Goal: Obtain resource: Download file/media

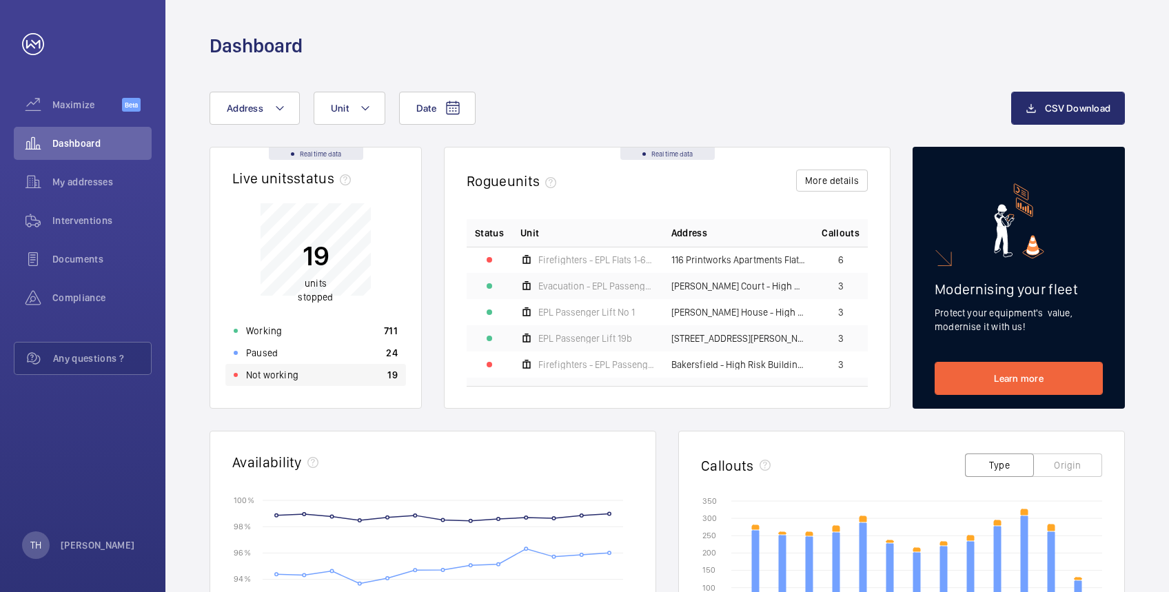
click at [270, 374] on p "Not working" at bounding box center [272, 375] width 52 height 14
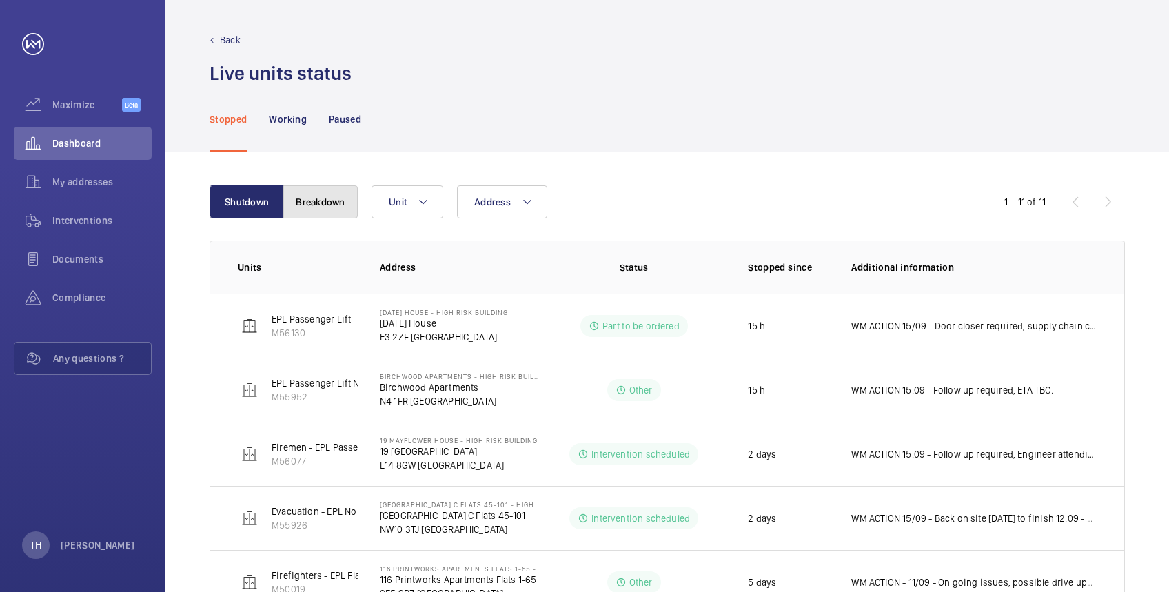
click at [321, 199] on button "Breakdown" at bounding box center [320, 201] width 74 height 33
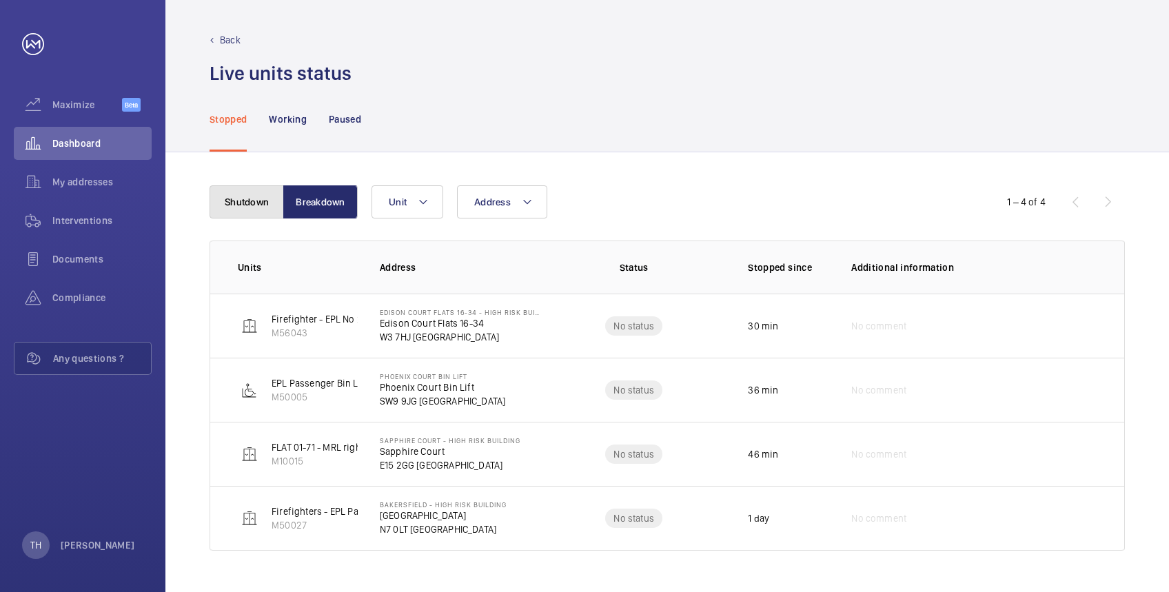
click at [245, 208] on button "Shutdown" at bounding box center [247, 201] width 74 height 33
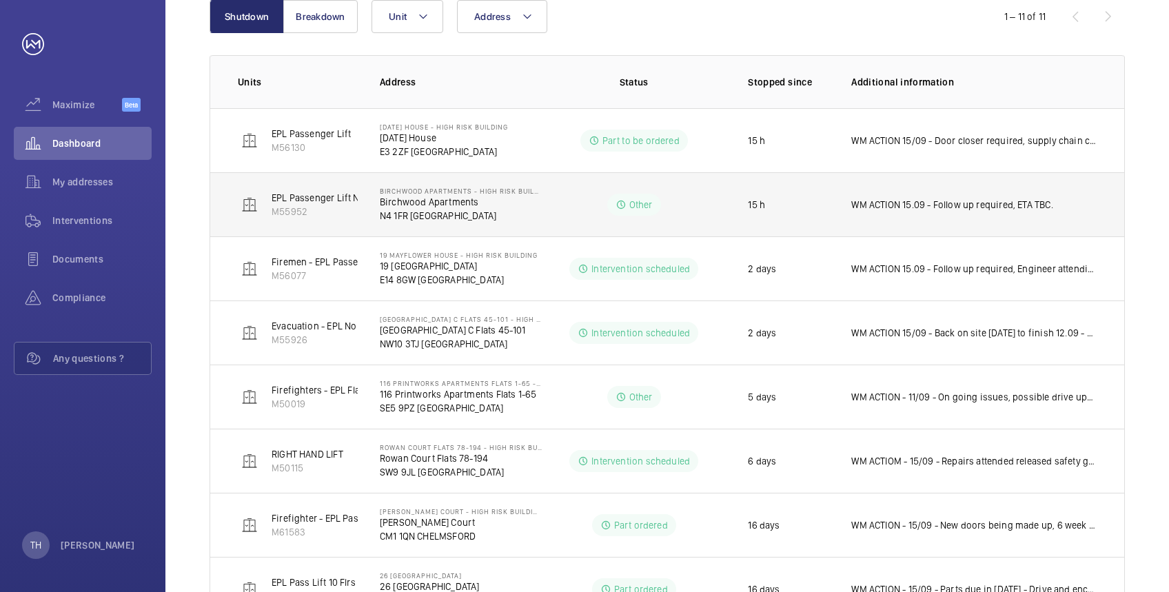
scroll to position [149, 0]
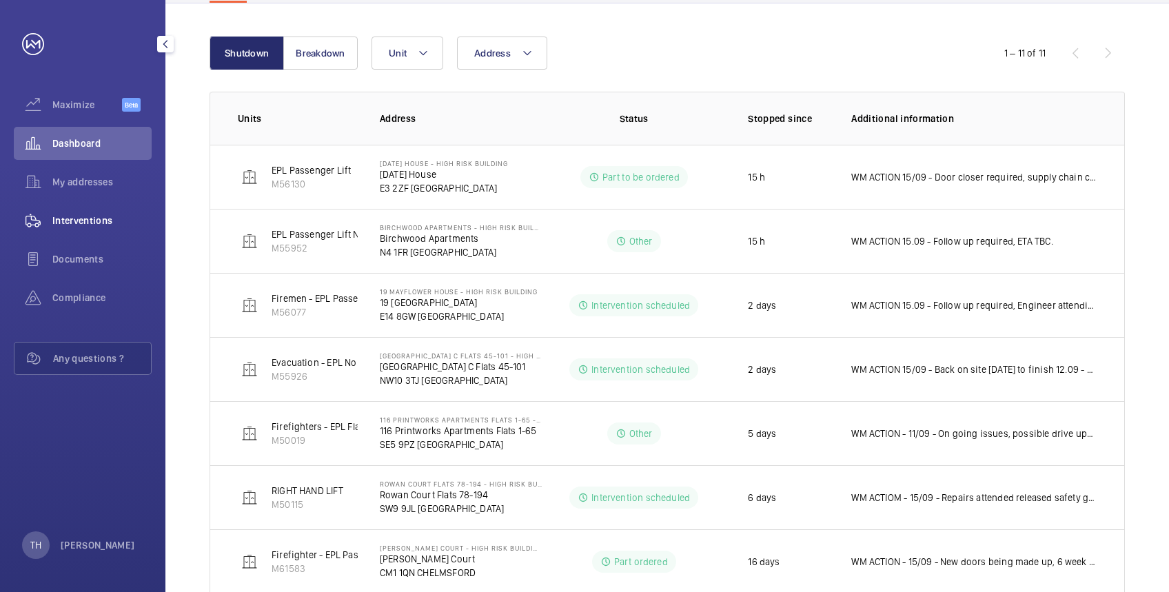
click at [84, 212] on div "Interventions" at bounding box center [83, 220] width 138 height 33
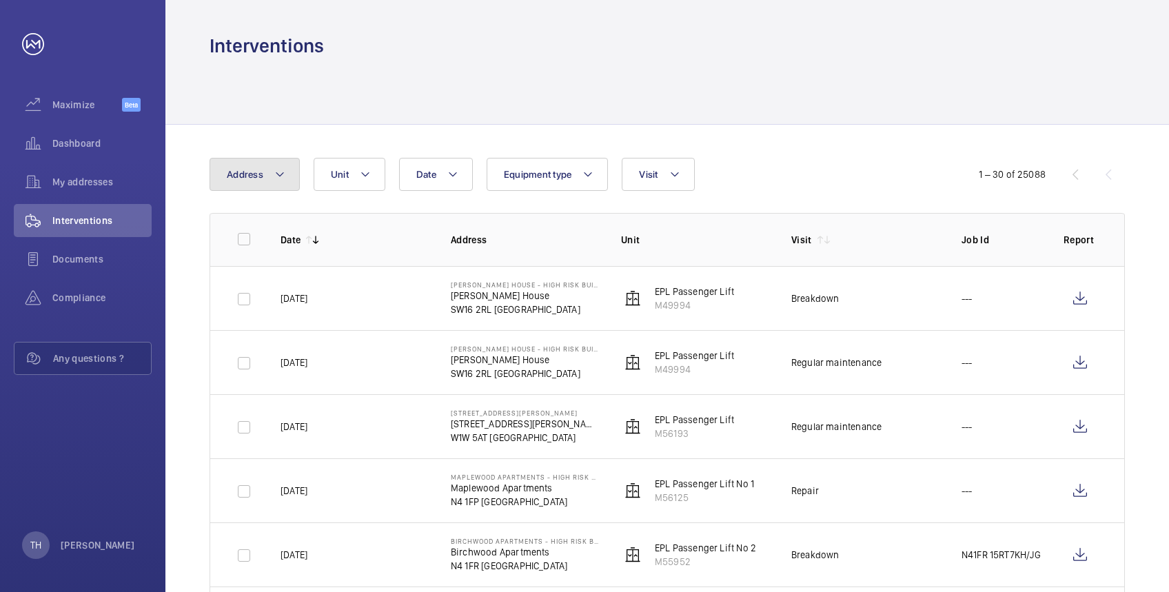
click at [279, 170] on mat-icon at bounding box center [279, 174] width 11 height 17
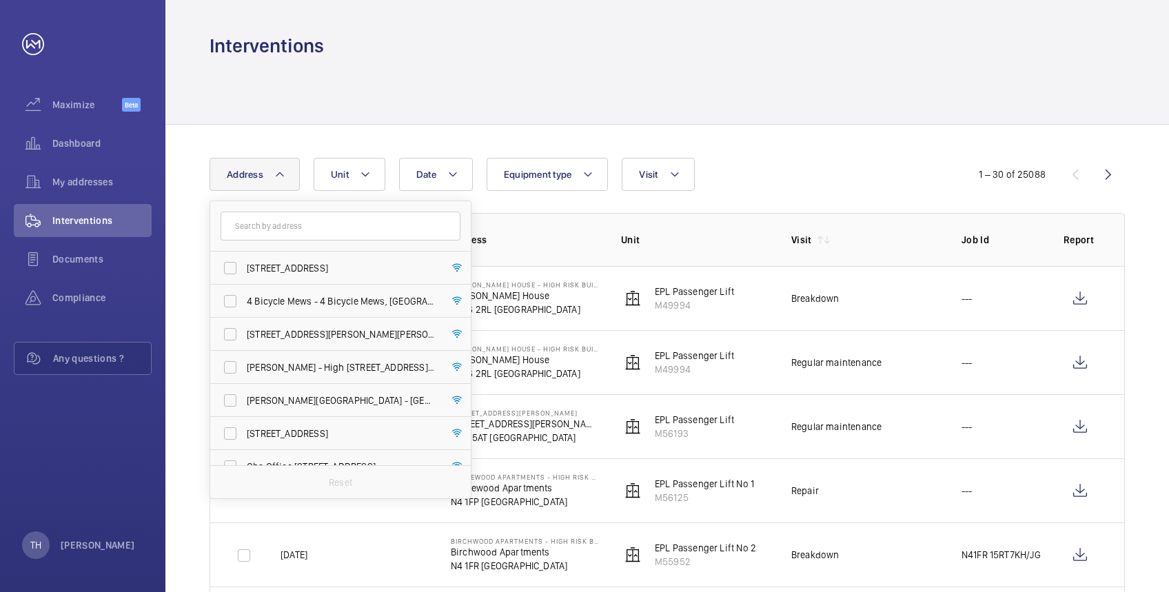
click at [281, 224] on input "text" at bounding box center [341, 226] width 240 height 29
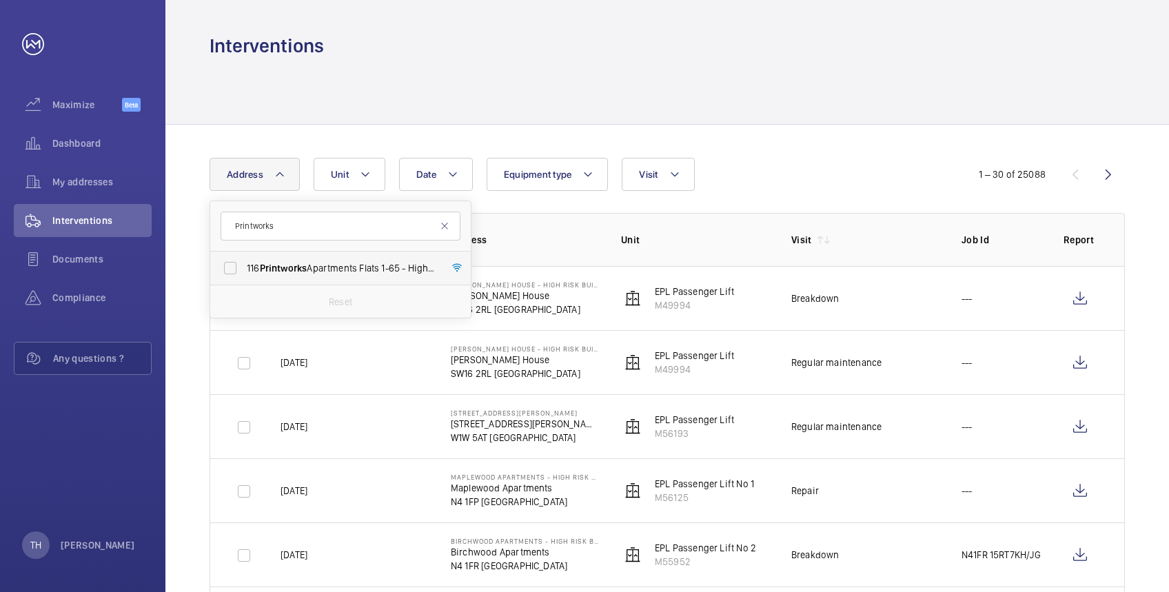
type input "Printworks"
click at [281, 267] on span "Printworks" at bounding box center [284, 268] width 48 height 11
click at [244, 267] on input "116 Printworks Apartments Flats 1-65 - High Risk Building - 116 Printworks Apar…" at bounding box center [231, 268] width 28 height 28
checkbox input "true"
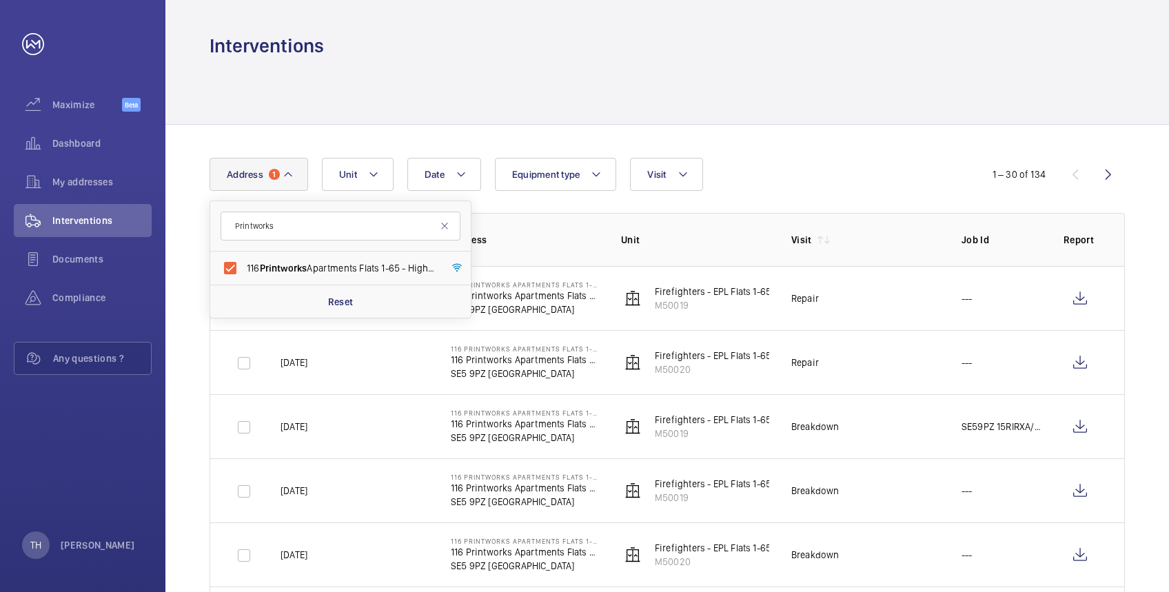
click at [528, 46] on div "Interventions" at bounding box center [668, 46] width 916 height 26
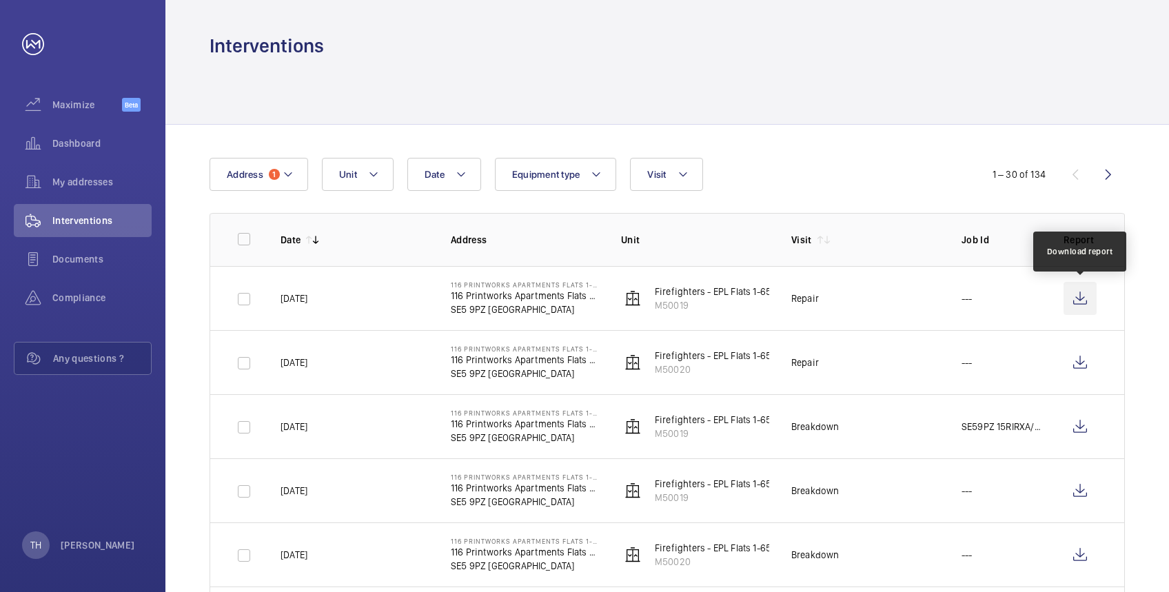
click at [1080, 293] on wm-front-icon-button at bounding box center [1080, 298] width 33 height 33
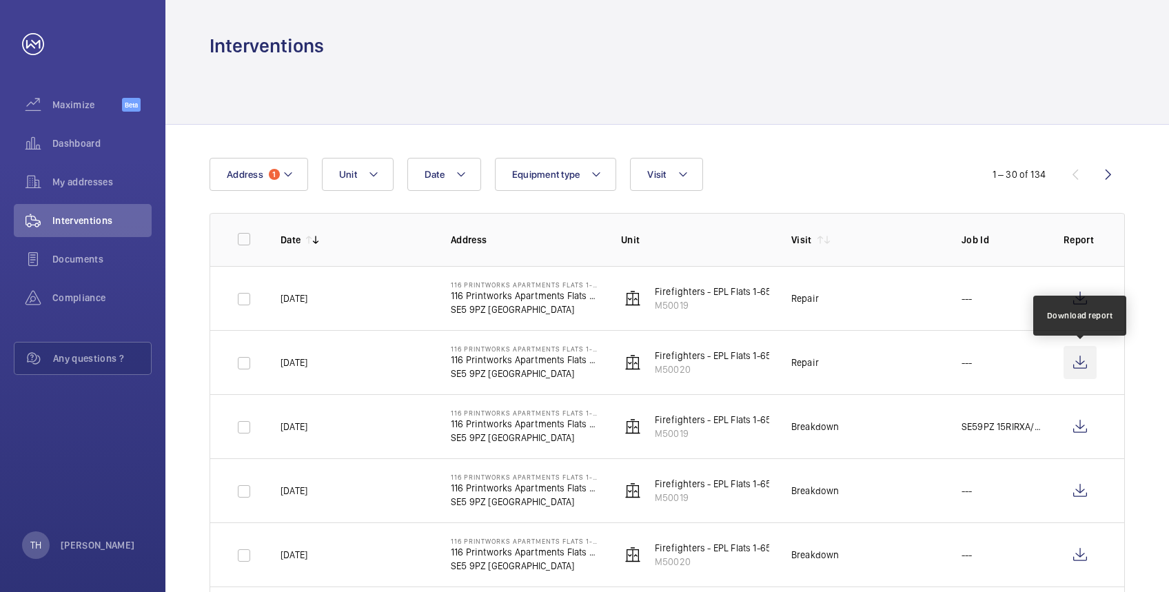
click at [1081, 362] on wm-front-icon-button at bounding box center [1080, 362] width 33 height 33
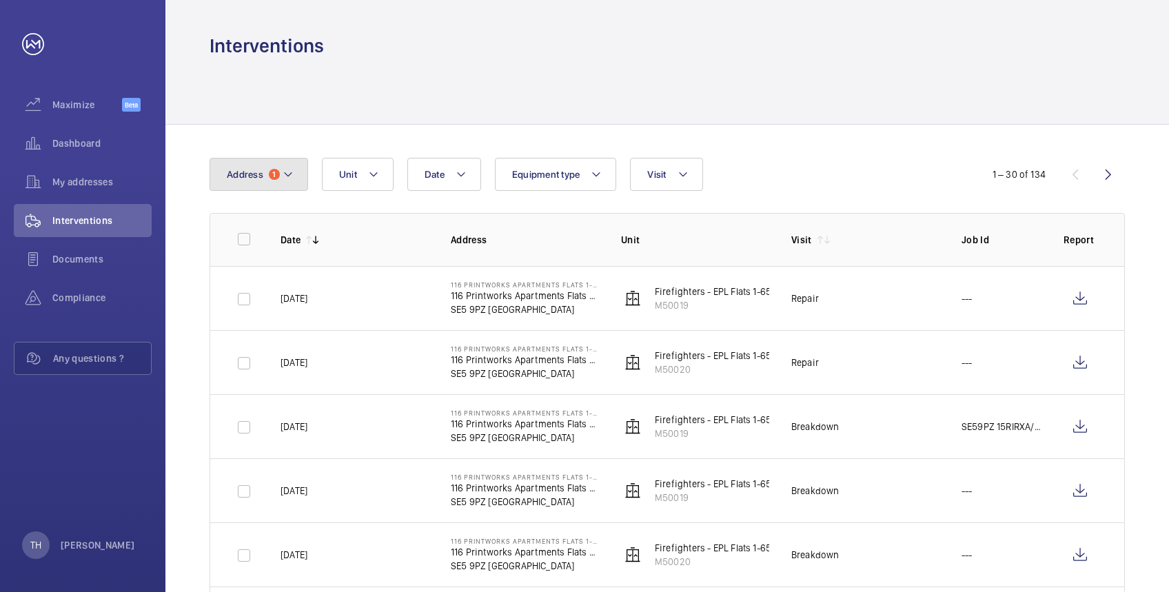
click at [290, 175] on mat-icon at bounding box center [288, 174] width 11 height 17
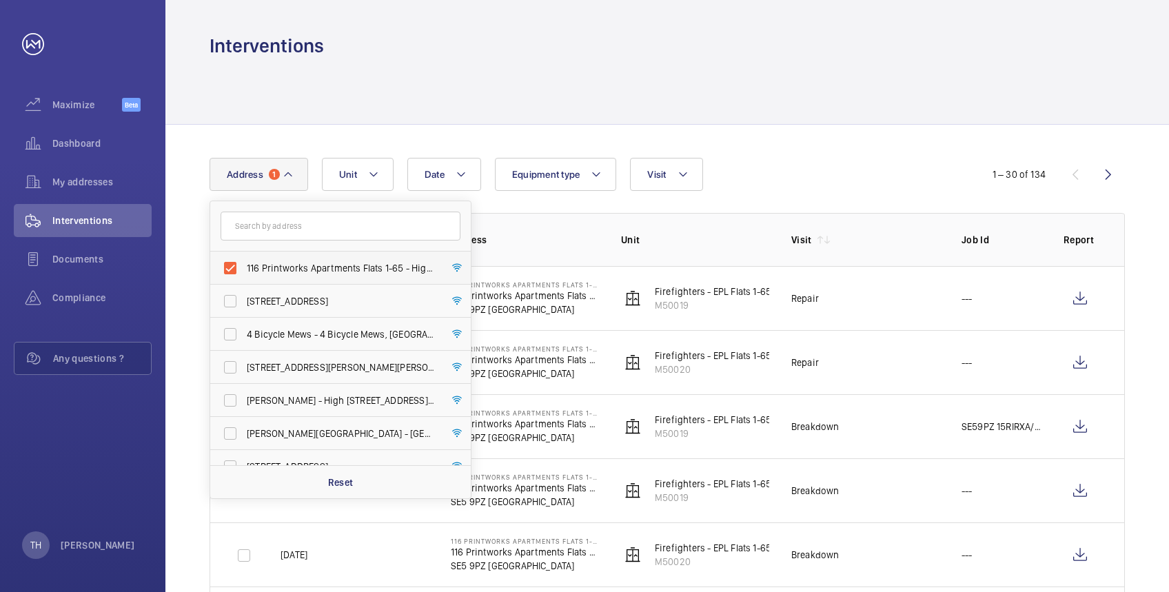
click at [268, 265] on span "116 Printworks Apartments Flats 1-65 - High Risk Building - 116 Printworks Apar…" at bounding box center [342, 268] width 190 height 14
click at [244, 265] on input "116 Printworks Apartments Flats 1-65 - High Risk Building - 116 Printworks Apar…" at bounding box center [231, 268] width 28 height 28
checkbox input "false"
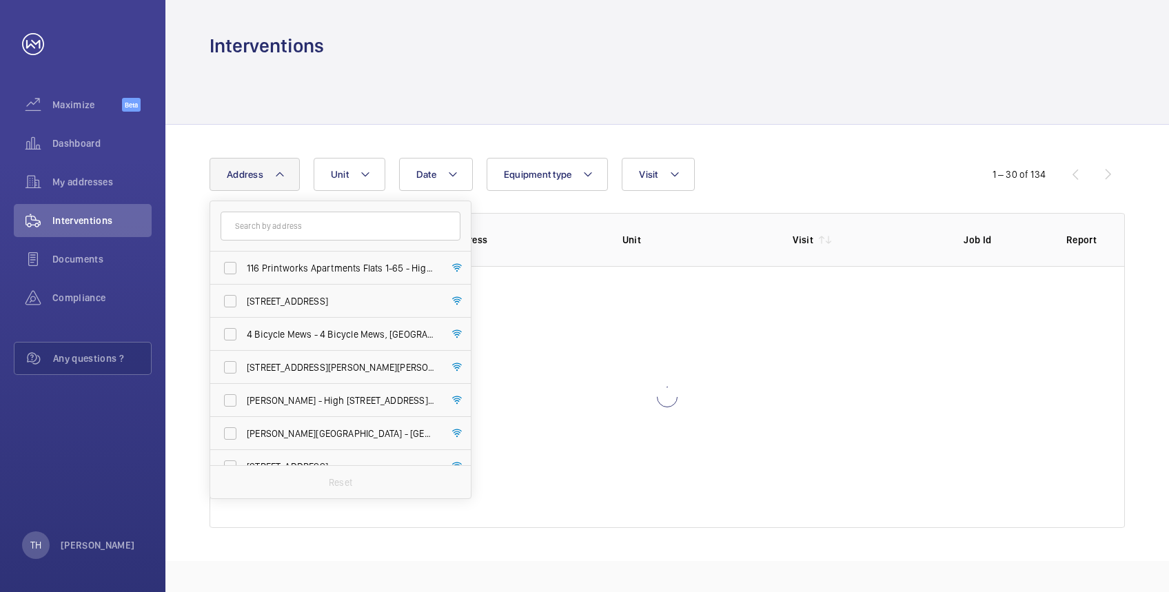
click at [298, 85] on div at bounding box center [668, 92] width 916 height 66
